Goal: Information Seeking & Learning: Learn about a topic

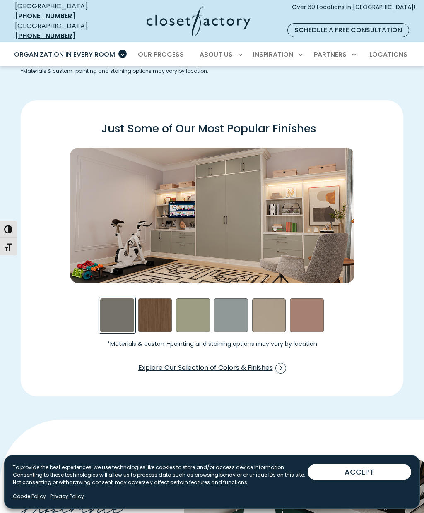
scroll to position [1059, 0]
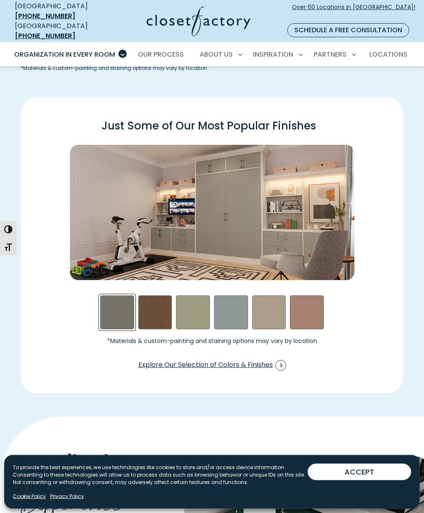
click at [196, 305] on div "Sage Swatch" at bounding box center [193, 313] width 34 height 34
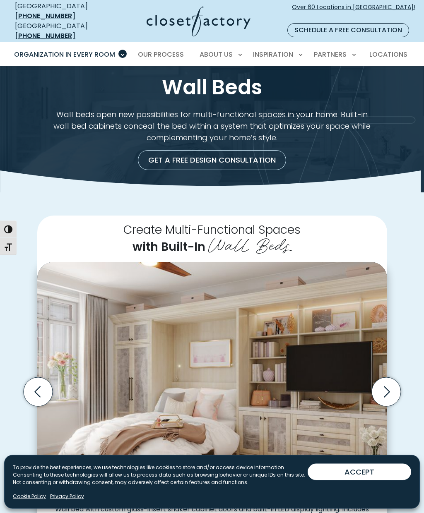
scroll to position [0, 0]
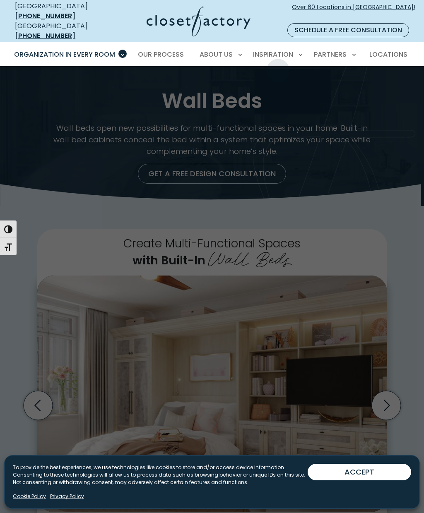
click at [279, 79] on span "Inspiration Gallery" at bounding box center [258, 83] width 62 height 8
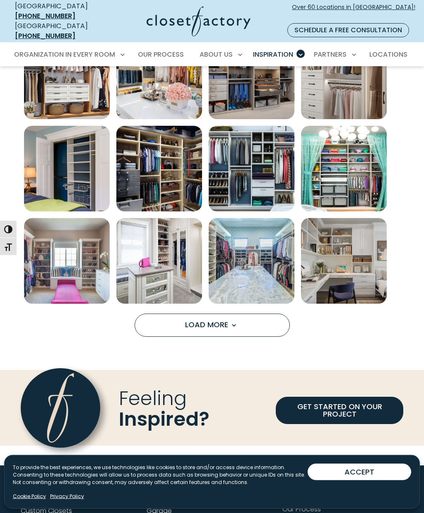
scroll to position [419, 0]
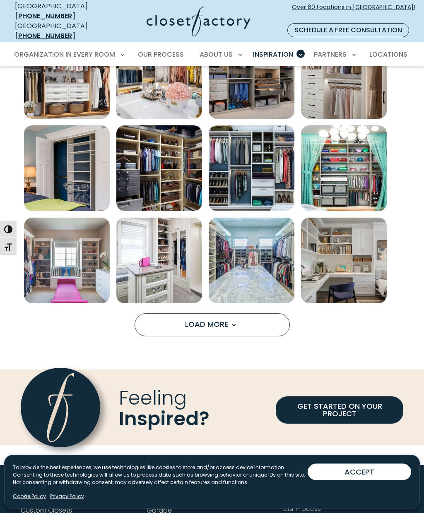
click at [233, 321] on span "Load more inspiration gallery images" at bounding box center [233, 325] width 11 height 11
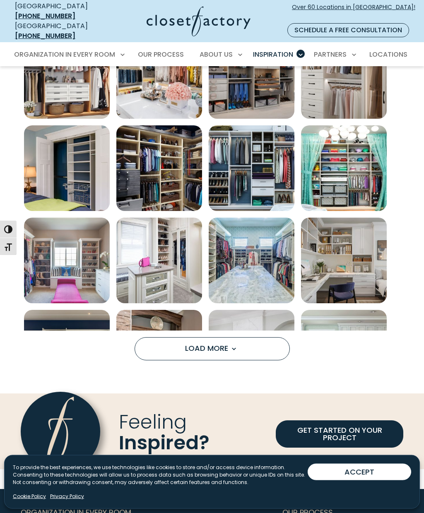
click at [231, 311] on img "Open inspiration gallery to preview enlarged image" at bounding box center [252, 354] width 86 height 86
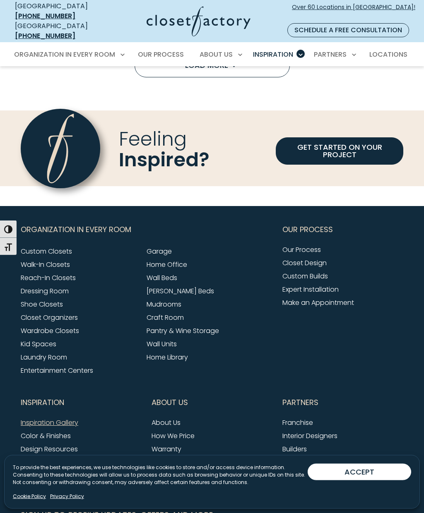
scroll to position [1048, 0]
click at [185, 287] on link "[PERSON_NAME] Beds" at bounding box center [180, 292] width 67 height 10
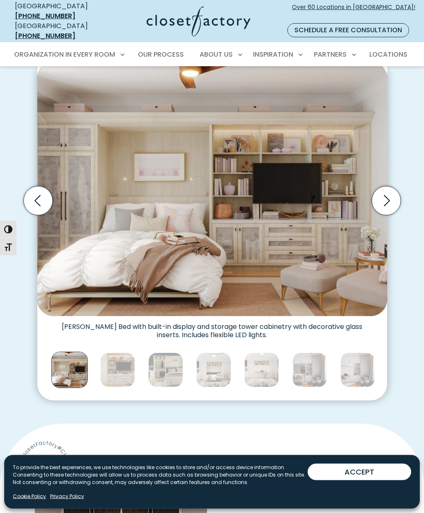
scroll to position [214, 0]
click at [112, 362] on img "Thumbnail Gallery" at bounding box center [117, 370] width 35 height 35
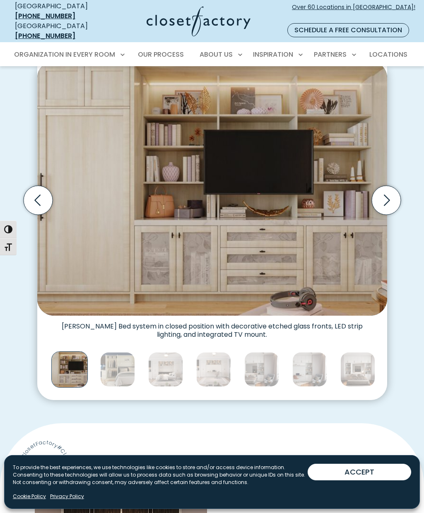
click at [126, 361] on img "Thumbnail Gallery" at bounding box center [117, 369] width 35 height 35
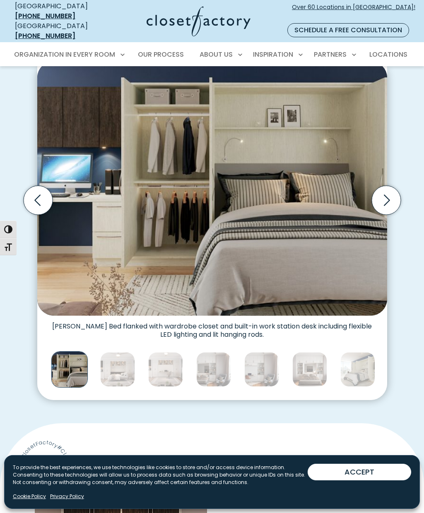
click at [157, 354] on img "Thumbnail Gallery" at bounding box center [165, 369] width 35 height 35
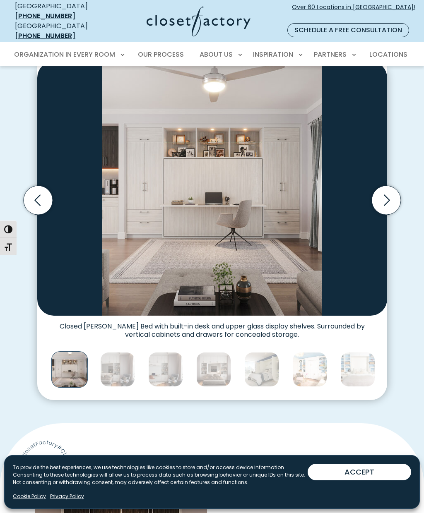
click at [164, 354] on img "Thumbnail Gallery" at bounding box center [165, 369] width 35 height 35
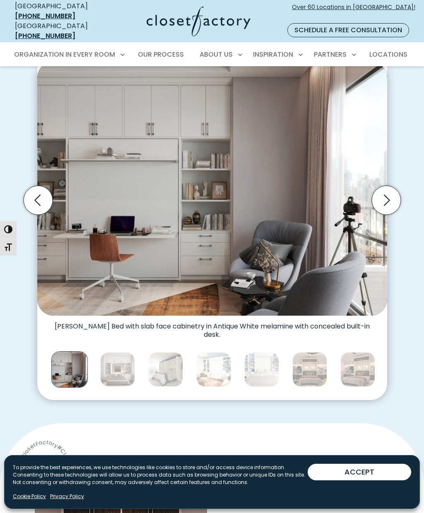
click at [160, 357] on img "Thumbnail Gallery" at bounding box center [165, 369] width 35 height 35
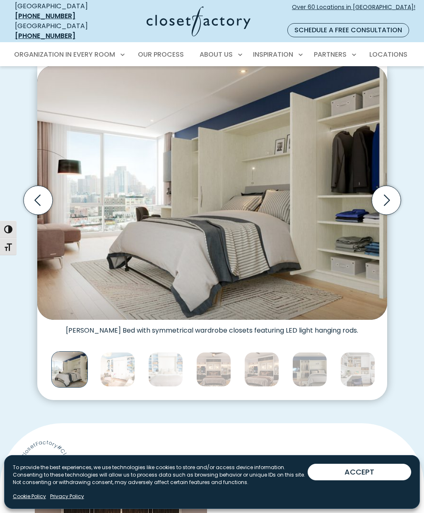
click at [168, 358] on img "Thumbnail Gallery" at bounding box center [165, 369] width 35 height 35
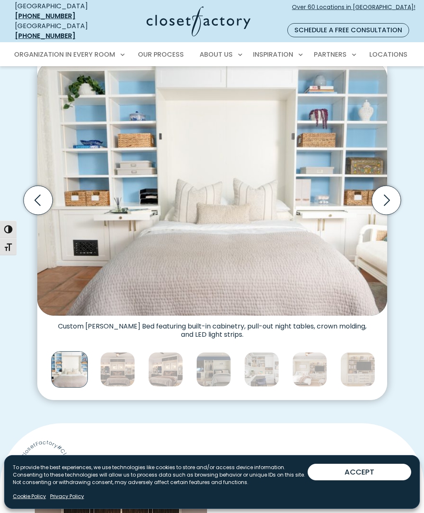
click at [163, 362] on img "Thumbnail Gallery" at bounding box center [165, 369] width 35 height 35
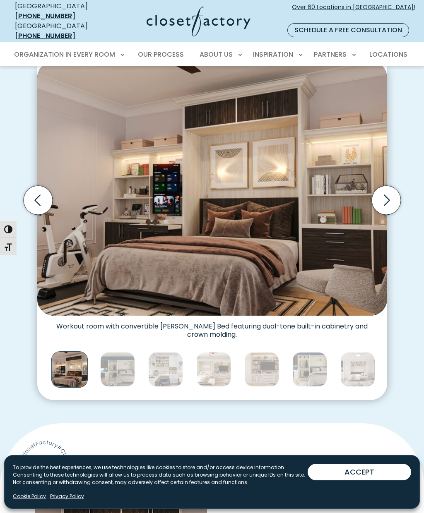
click at [166, 359] on img "Thumbnail Gallery" at bounding box center [165, 369] width 35 height 35
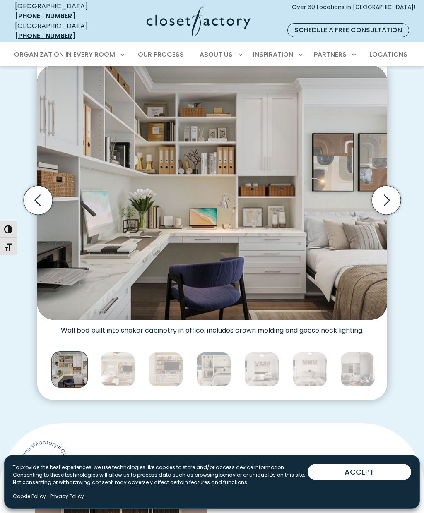
click at [167, 356] on img "Thumbnail Gallery" at bounding box center [165, 369] width 35 height 35
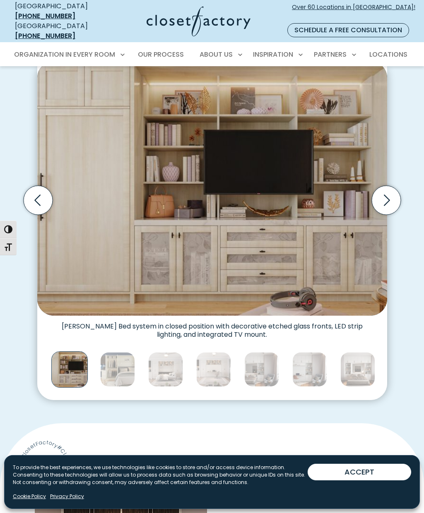
click at [173, 357] on img "Thumbnail Gallery" at bounding box center [165, 369] width 35 height 35
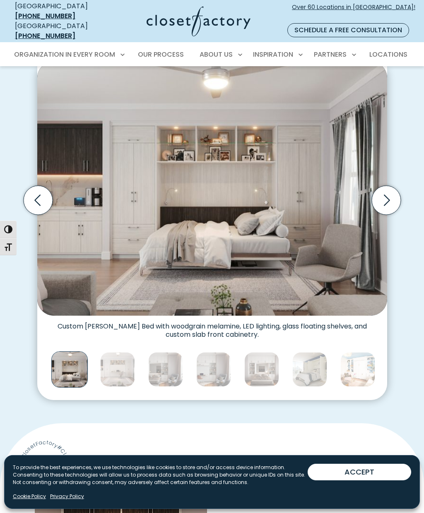
click at [118, 361] on img "Thumbnail Gallery" at bounding box center [117, 369] width 35 height 35
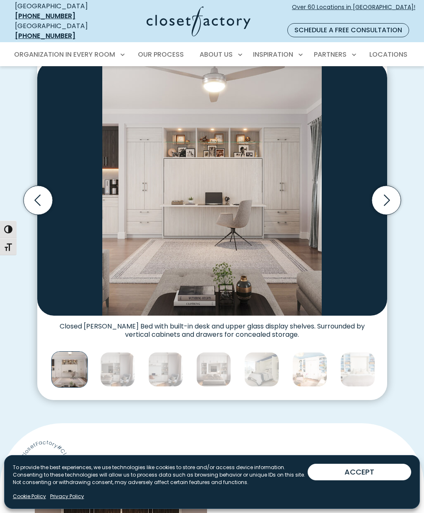
click at [153, 371] on img "Thumbnail Gallery" at bounding box center [165, 369] width 35 height 35
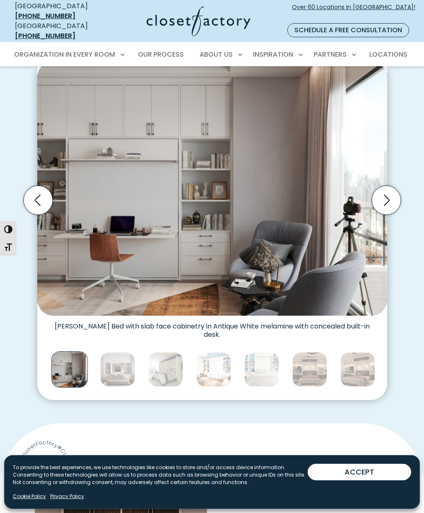
click at [167, 360] on img "Thumbnail Gallery" at bounding box center [165, 369] width 35 height 35
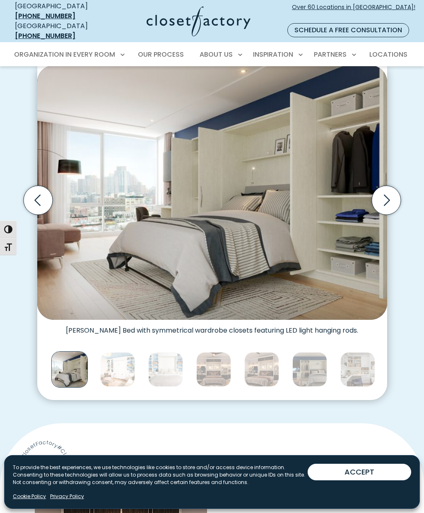
click at [168, 359] on img "Thumbnail Gallery" at bounding box center [165, 369] width 35 height 35
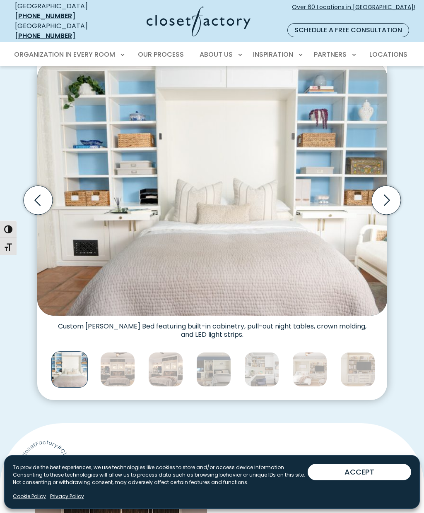
click at [173, 365] on img "Thumbnail Gallery" at bounding box center [165, 369] width 35 height 35
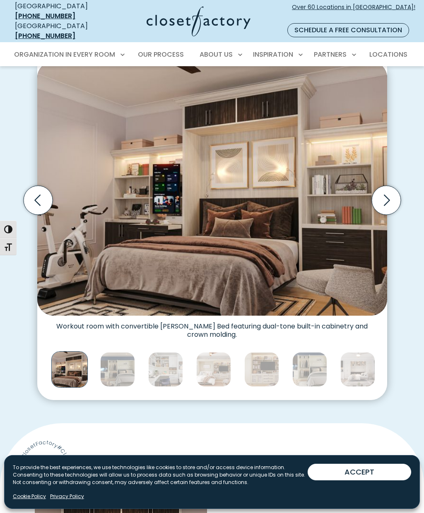
click at [169, 364] on img "Thumbnail Gallery" at bounding box center [165, 369] width 35 height 35
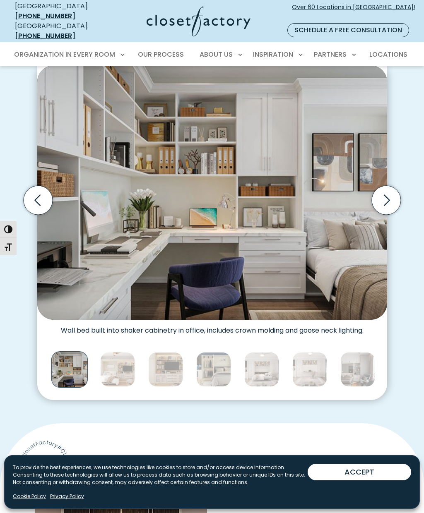
click at [173, 366] on img "Thumbnail Gallery" at bounding box center [165, 369] width 35 height 35
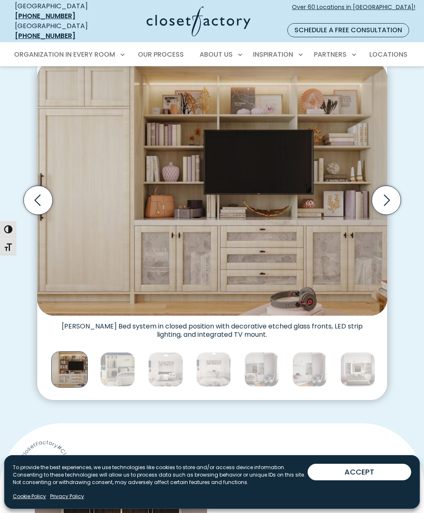
click at [171, 363] on img "Thumbnail Gallery" at bounding box center [165, 369] width 35 height 35
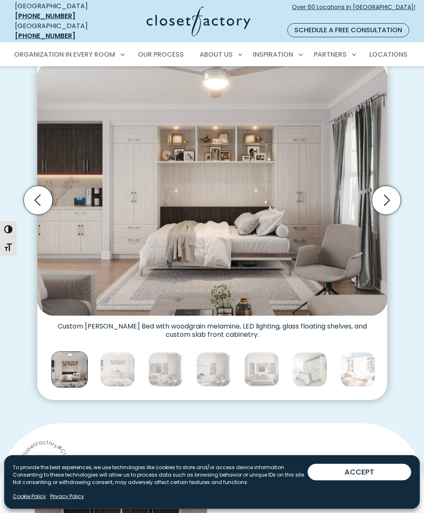
click at [176, 364] on img "Thumbnail Gallery" at bounding box center [165, 369] width 35 height 35
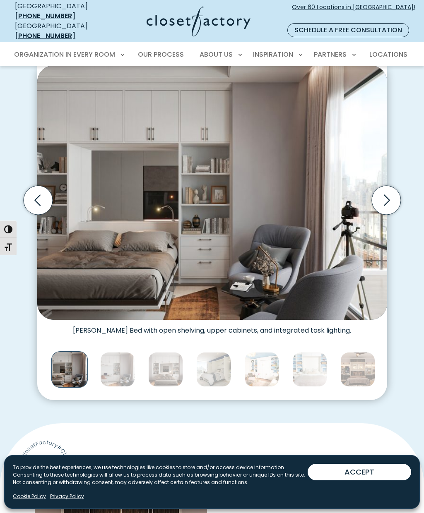
click at [214, 353] on img "Thumbnail Gallery" at bounding box center [213, 369] width 35 height 35
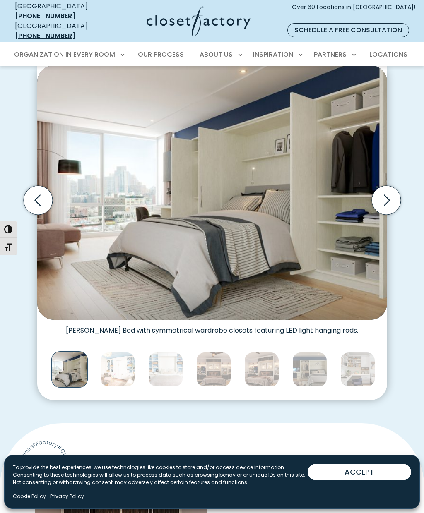
click at [255, 358] on img "Thumbnail Gallery" at bounding box center [261, 369] width 35 height 35
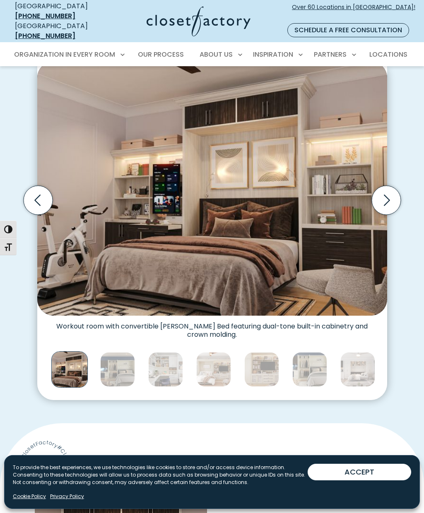
click at [308, 354] on img "Thumbnail Gallery" at bounding box center [309, 369] width 35 height 35
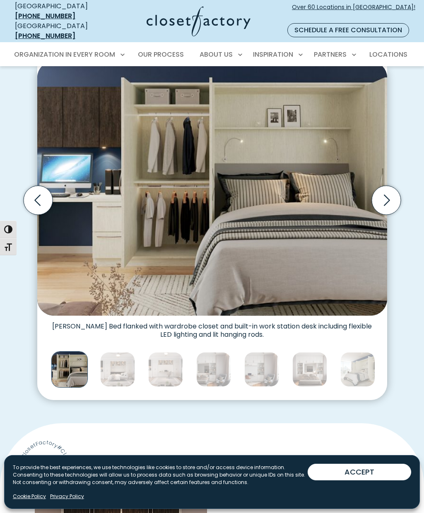
click at [362, 358] on img "Thumbnail Gallery" at bounding box center [357, 369] width 35 height 35
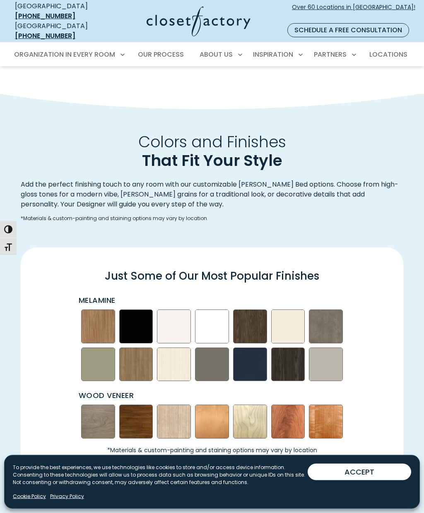
scroll to position [900, 0]
click at [102, 355] on img "Swatch Grid" at bounding box center [98, 365] width 34 height 34
click at [99, 368] on img "Swatch Grid" at bounding box center [98, 365] width 34 height 34
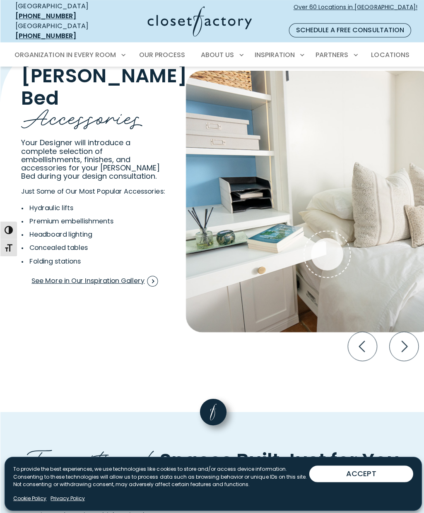
scroll to position [1395, 0]
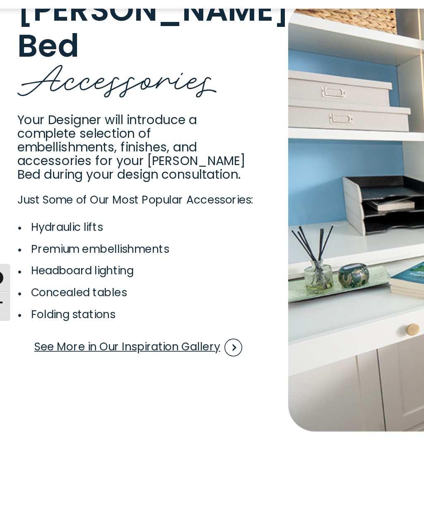
click at [55, 194] on li "Hydraulic lifts" at bounding box center [84, 199] width 127 height 10
click at [49, 194] on li "Hydraulic lifts" at bounding box center [84, 199] width 127 height 10
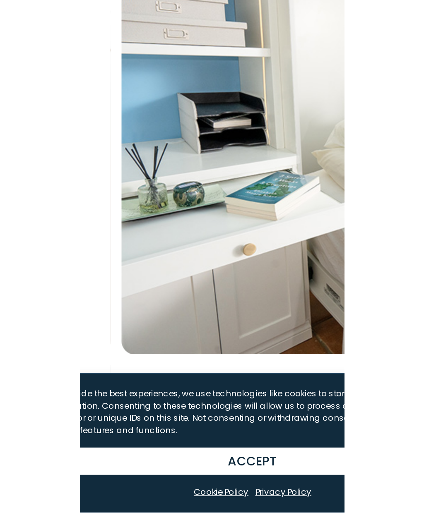
scroll to position [1515, 0]
